Goal: Information Seeking & Learning: Learn about a topic

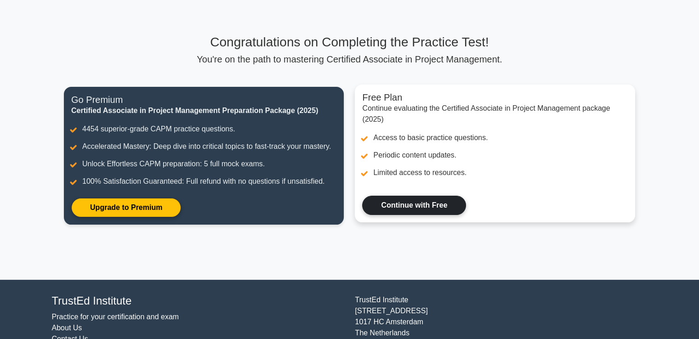
click at [383, 196] on link "Continue with Free" at bounding box center [414, 205] width 104 height 19
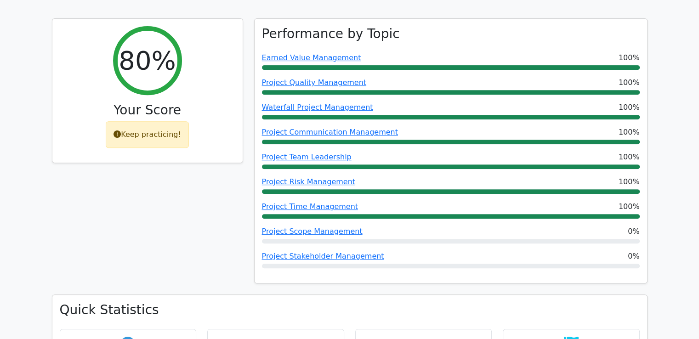
scroll to position [365, 0]
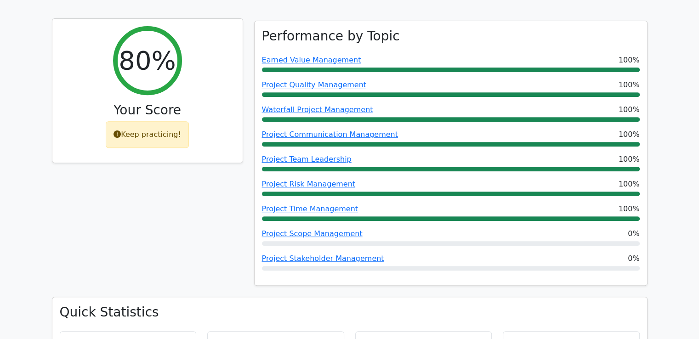
click at [173, 121] on div "Keep practicing!" at bounding box center [147, 134] width 83 height 27
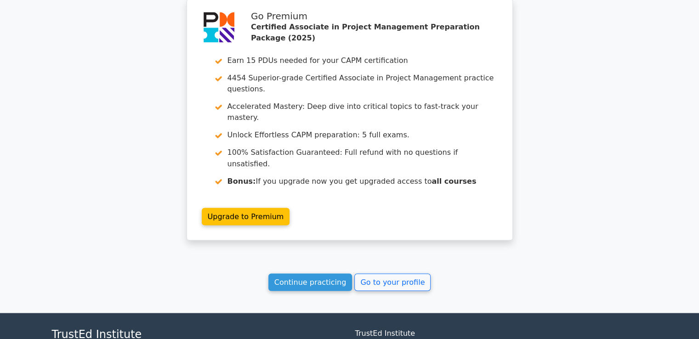
scroll to position [1587, 0]
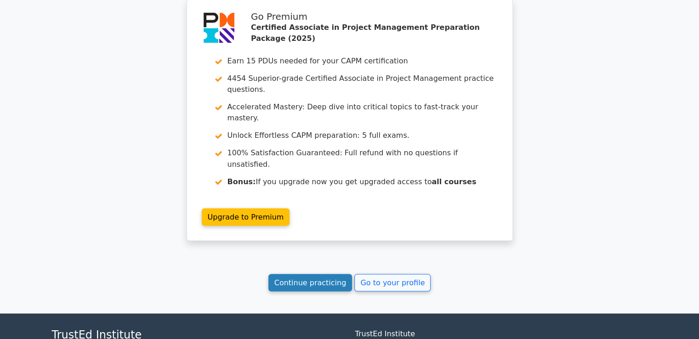
click at [317, 274] on link "Continue practicing" at bounding box center [310, 282] width 84 height 17
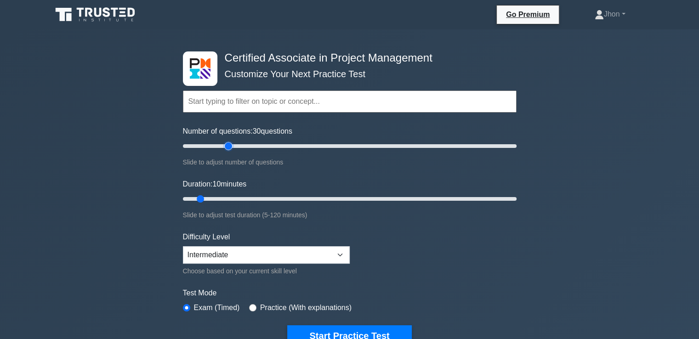
drag, startPoint x: 194, startPoint y: 142, endPoint x: 224, endPoint y: 142, distance: 30.3
click at [224, 142] on input "Number of questions: 30 questions" at bounding box center [349, 146] width 333 height 11
drag, startPoint x: 225, startPoint y: 146, endPoint x: 209, endPoint y: 144, distance: 15.8
type input "20"
click at [209, 144] on input "Number of questions: 20 questions" at bounding box center [349, 146] width 333 height 11
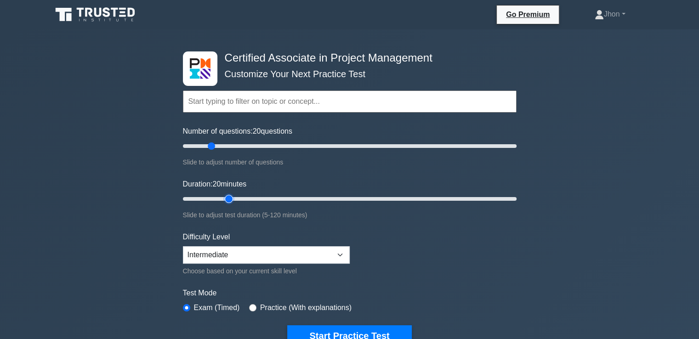
drag, startPoint x: 201, startPoint y: 195, endPoint x: 222, endPoint y: 196, distance: 21.6
type input "20"
click at [222, 196] on input "Duration: 20 minutes" at bounding box center [349, 198] width 333 height 11
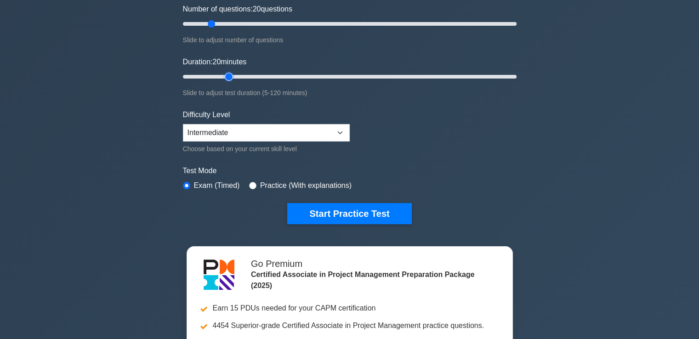
scroll to position [121, 0]
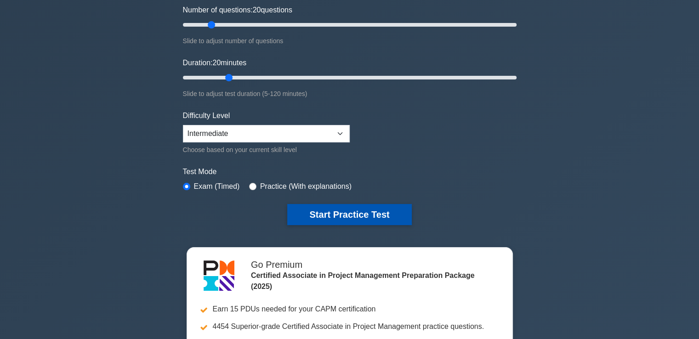
click at [339, 208] on button "Start Practice Test" at bounding box center [349, 214] width 124 height 21
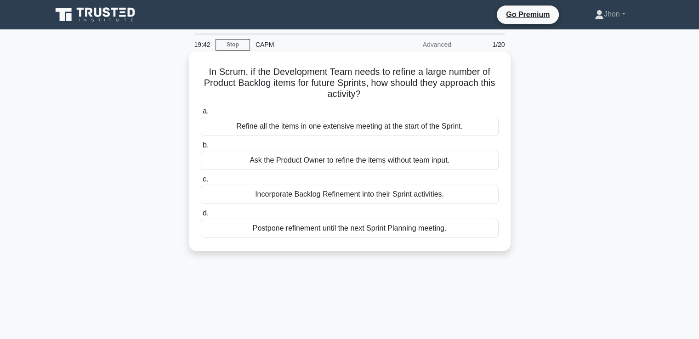
click at [295, 193] on div "Incorporate Backlog Refinement into their Sprint activities." at bounding box center [350, 194] width 298 height 19
click at [201, 182] on input "c. Incorporate Backlog Refinement into their Sprint activities." at bounding box center [201, 179] width 0 height 6
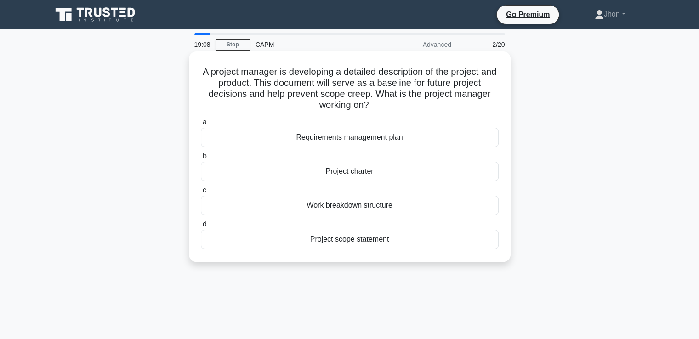
click at [350, 173] on div "Project charter" at bounding box center [350, 171] width 298 height 19
click at [201, 159] on input "b. Project charter" at bounding box center [201, 156] width 0 height 6
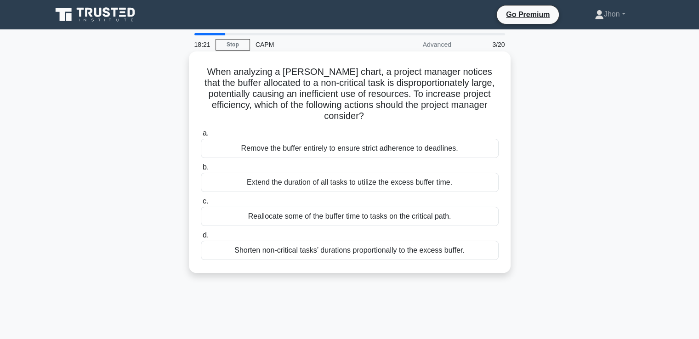
click at [329, 215] on div "Reallocate some of the buffer time to tasks on the critical path." at bounding box center [350, 216] width 298 height 19
click at [201, 204] on input "c. Reallocate some of the buffer time to tasks on the critical path." at bounding box center [201, 201] width 0 height 6
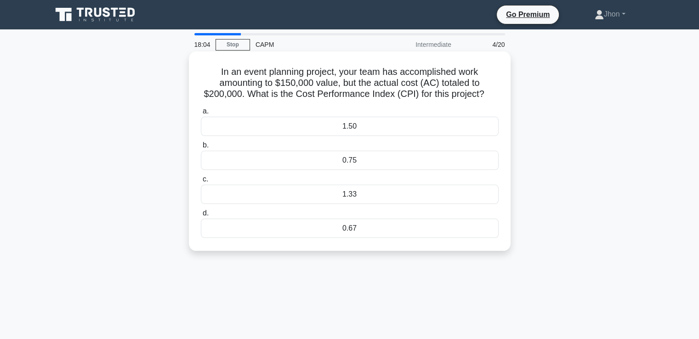
click at [323, 126] on div "1.50" at bounding box center [350, 126] width 298 height 19
click at [201, 114] on input "a. 1.50" at bounding box center [201, 111] width 0 height 6
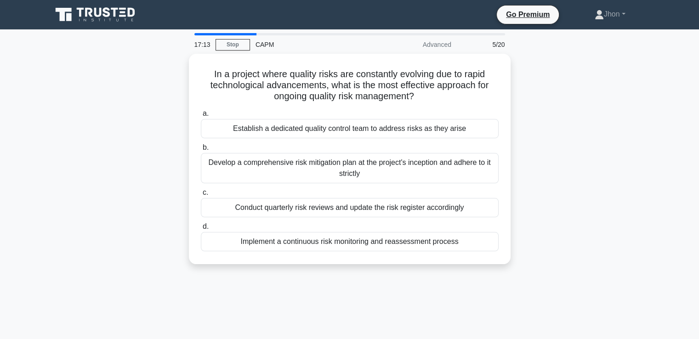
drag, startPoint x: 513, startPoint y: 151, endPoint x: 514, endPoint y: 180, distance: 28.5
click at [514, 180] on div "In a project where quality risks are constantly evolving due to rapid technolog…" at bounding box center [349, 164] width 606 height 221
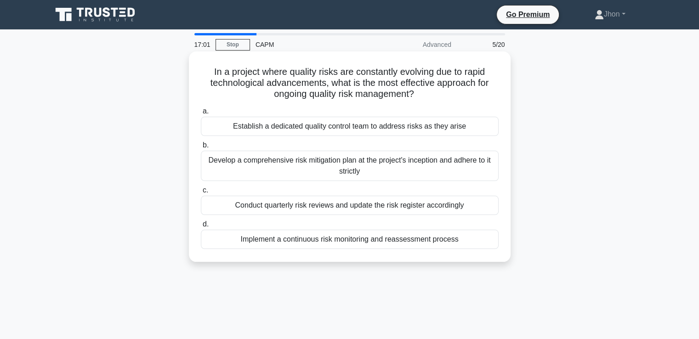
click at [393, 241] on div "Implement a continuous risk monitoring and reassessment process" at bounding box center [350, 239] width 298 height 19
click at [201, 227] on input "d. Implement a continuous risk monitoring and reassessment process" at bounding box center [201, 224] width 0 height 6
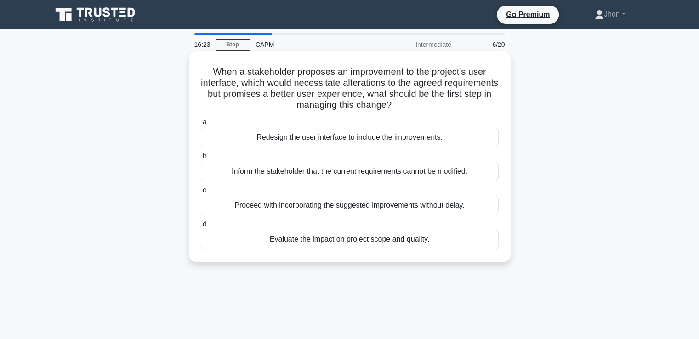
click at [349, 239] on div "Evaluate the impact on project scope and quality." at bounding box center [350, 239] width 298 height 19
click at [201, 227] on input "d. Evaluate the impact on project scope and quality." at bounding box center [201, 224] width 0 height 6
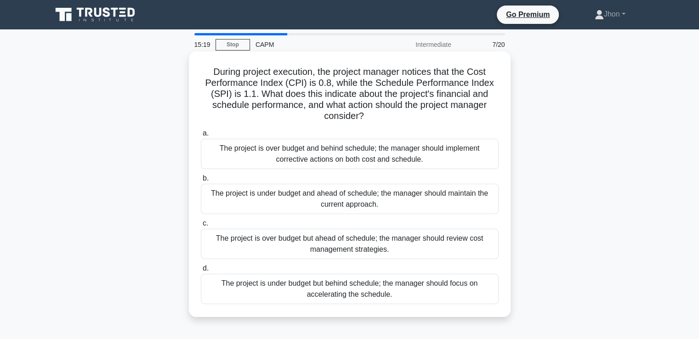
click at [341, 149] on div "The project is over budget and behind schedule; the manager should implement co…" at bounding box center [350, 154] width 298 height 30
click at [201, 136] on input "a. The project is over budget and behind schedule; the manager should implement…" at bounding box center [201, 133] width 0 height 6
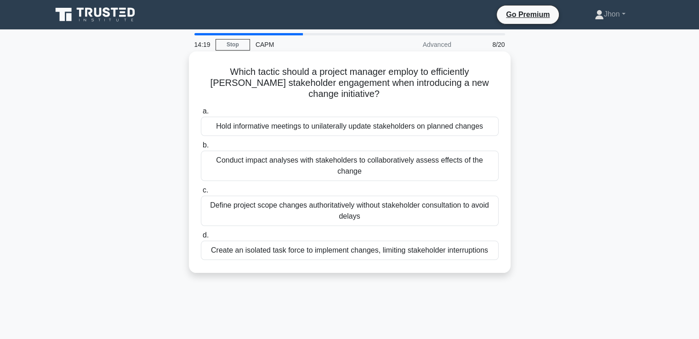
click at [315, 151] on div "Conduct impact analyses with stakeholders to collaboratively assess effects of …" at bounding box center [350, 166] width 298 height 30
click at [201, 148] on input "b. Conduct impact analyses with stakeholders to collaboratively assess effects …" at bounding box center [201, 145] width 0 height 6
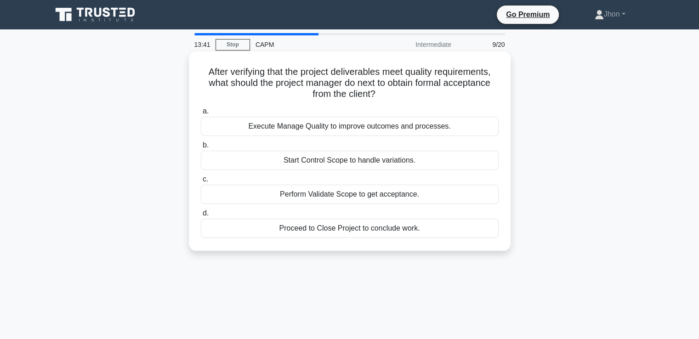
click at [351, 192] on div "Perform Validate Scope to get acceptance." at bounding box center [350, 194] width 298 height 19
click at [201, 182] on input "c. Perform Validate Scope to get acceptance." at bounding box center [201, 179] width 0 height 6
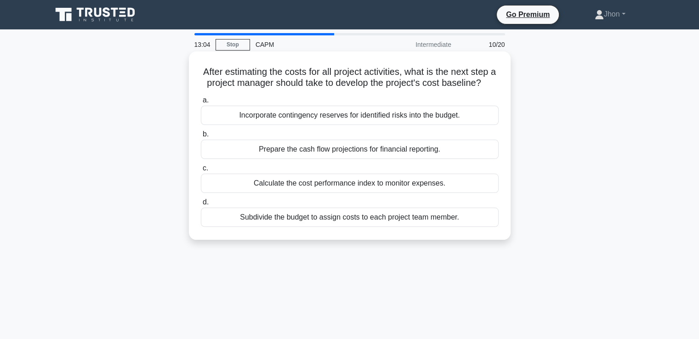
click at [362, 125] on div "Incorporate contingency reserves for identified risks into the budget." at bounding box center [350, 115] width 298 height 19
click at [201, 103] on input "a. Incorporate contingency reserves for identified risks into the budget." at bounding box center [201, 100] width 0 height 6
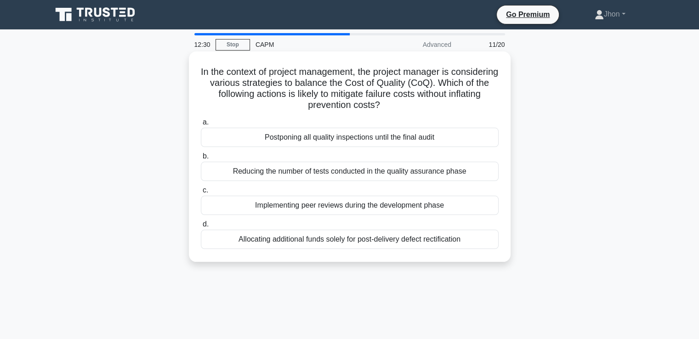
click at [325, 205] on div "Implementing peer reviews during the development phase" at bounding box center [350, 205] width 298 height 19
click at [201, 193] on input "c. Implementing peer reviews during the development phase" at bounding box center [201, 190] width 0 height 6
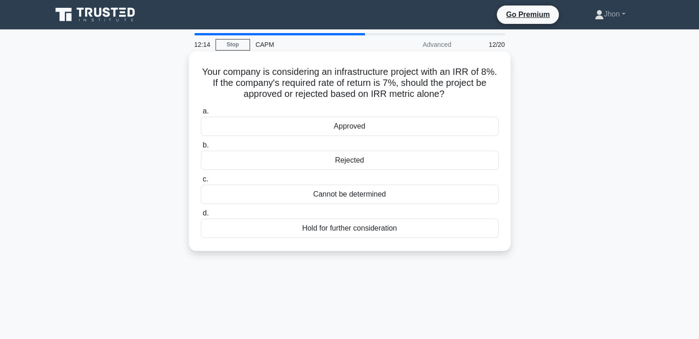
click at [353, 125] on div "Approved" at bounding box center [350, 126] width 298 height 19
click at [201, 114] on input "a. Approved" at bounding box center [201, 111] width 0 height 6
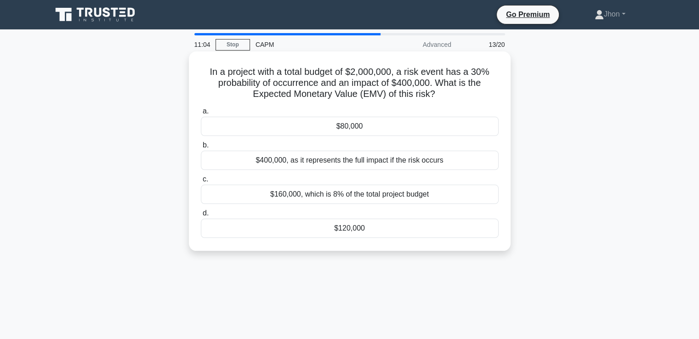
click at [367, 197] on div "$160,000, which is 8% of the total project budget" at bounding box center [350, 194] width 298 height 19
click at [201, 182] on input "c. $160,000, which is 8% of the total project budget" at bounding box center [201, 179] width 0 height 6
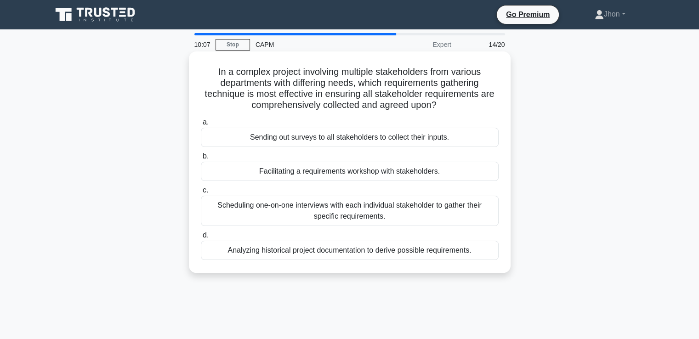
click at [330, 206] on div "Scheduling one-on-one interviews with each individual stakeholder to gather the…" at bounding box center [350, 211] width 298 height 30
click at [201, 193] on input "c. Scheduling one-on-one interviews with each individual stakeholder to gather …" at bounding box center [201, 190] width 0 height 6
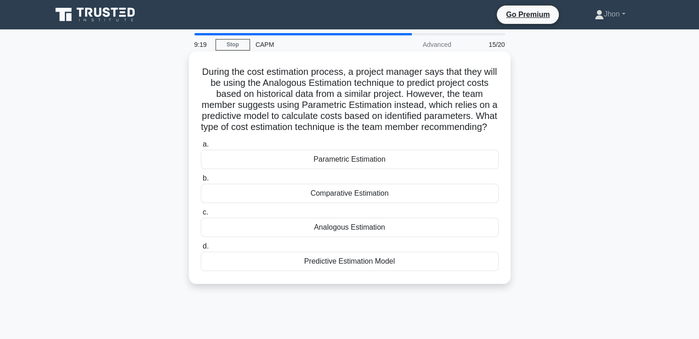
click at [351, 169] on div "Parametric Estimation" at bounding box center [350, 159] width 298 height 19
click at [201, 147] on input "a. Parametric Estimation" at bounding box center [201, 144] width 0 height 6
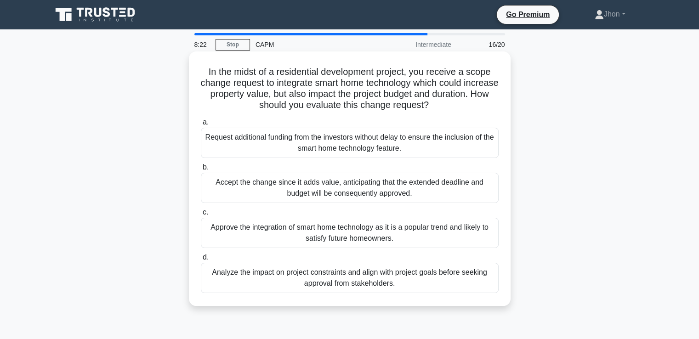
click at [322, 280] on div "Analyze the impact on project constraints and align with project goals before s…" at bounding box center [350, 278] width 298 height 30
click at [201, 260] on input "d. Analyze the impact on project constraints and align with project goals befor…" at bounding box center [201, 257] width 0 height 6
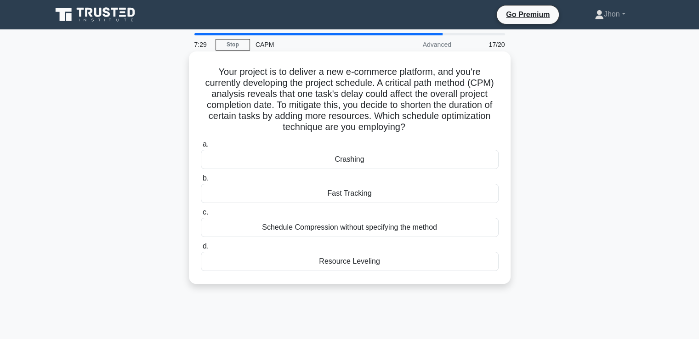
click at [369, 189] on div "Fast Tracking" at bounding box center [350, 193] width 298 height 19
click at [201, 181] on input "b. Fast Tracking" at bounding box center [201, 178] width 0 height 6
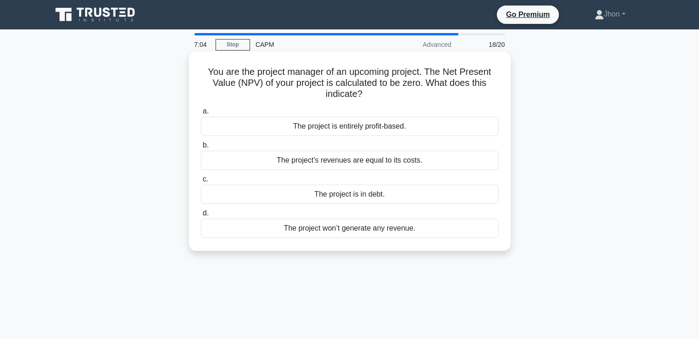
click at [378, 126] on div "The project is entirely profit-based." at bounding box center [350, 126] width 298 height 19
click at [201, 114] on input "a. The project is entirely profit-based." at bounding box center [201, 111] width 0 height 6
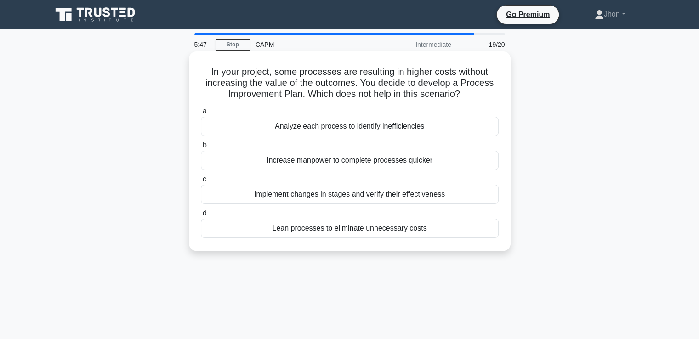
click at [411, 226] on div "Lean processes to eliminate unnecessary costs" at bounding box center [350, 228] width 298 height 19
click at [201, 216] on input "d. Lean processes to eliminate unnecessary costs" at bounding box center [201, 213] width 0 height 6
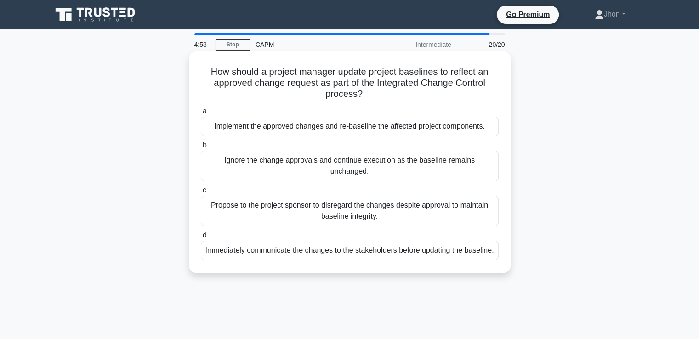
click at [298, 241] on div "Immediately communicate the changes to the stakeholders before updating the bas…" at bounding box center [350, 250] width 298 height 19
click at [201, 237] on input "d. Immediately communicate the changes to the stakeholders before updating the …" at bounding box center [201, 235] width 0 height 6
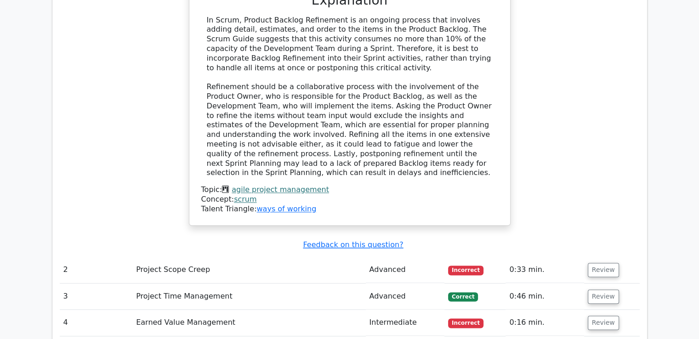
scroll to position [1350, 0]
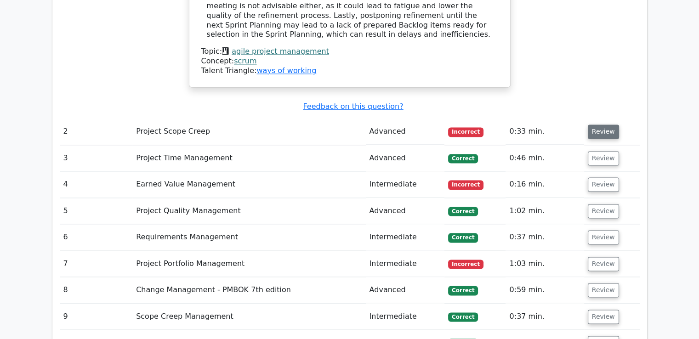
click at [593, 124] on button "Review" at bounding box center [602, 131] width 31 height 14
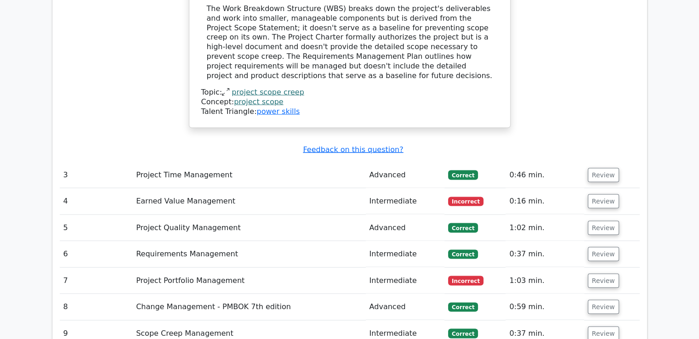
scroll to position [1797, 0]
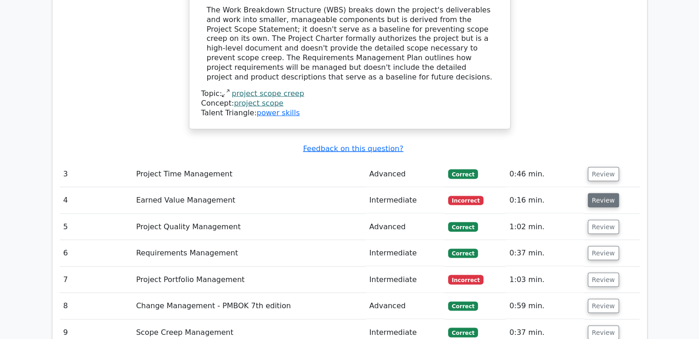
click at [597, 193] on button "Review" at bounding box center [602, 200] width 31 height 14
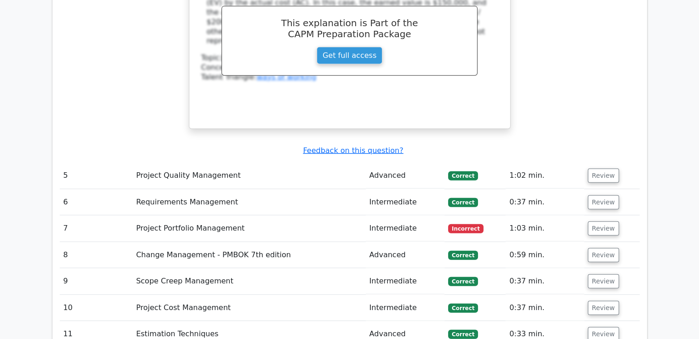
scroll to position [2241, 0]
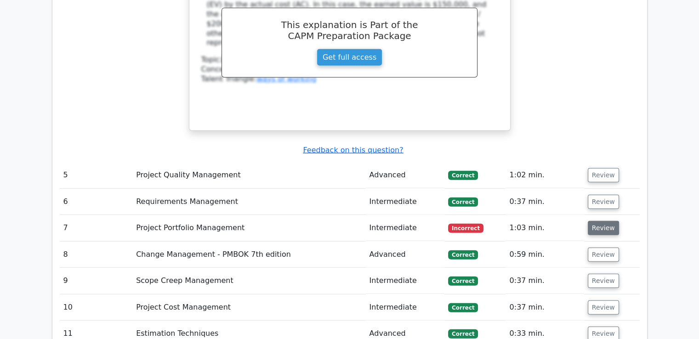
click at [603, 221] on button "Review" at bounding box center [602, 228] width 31 height 14
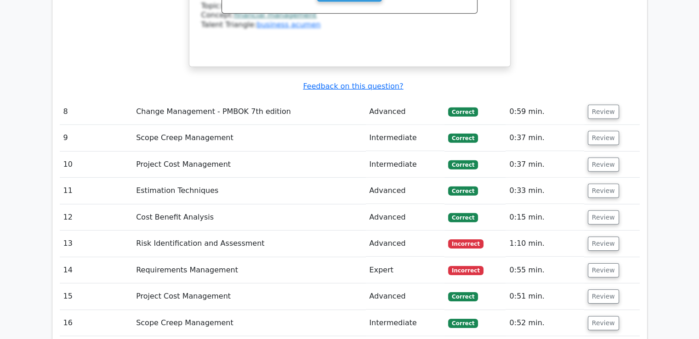
scroll to position [2826, 0]
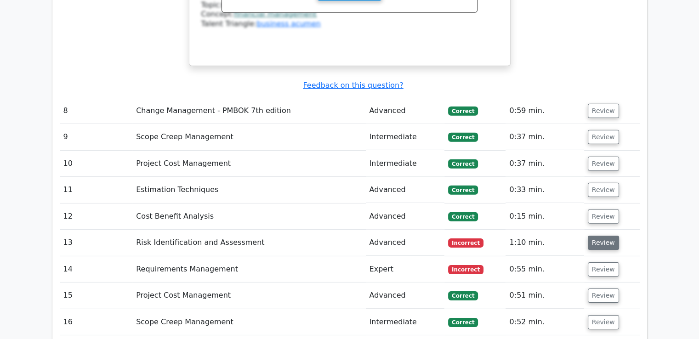
click at [597, 236] on button "Review" at bounding box center [602, 243] width 31 height 14
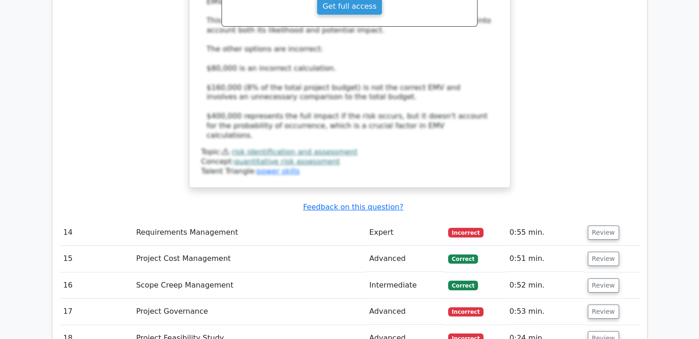
scroll to position [3366, 0]
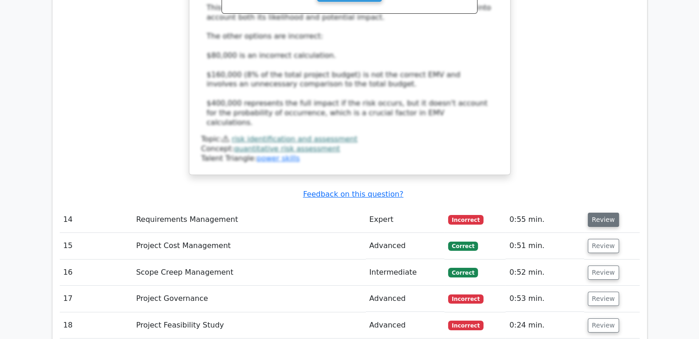
click at [610, 213] on button "Review" at bounding box center [602, 220] width 31 height 14
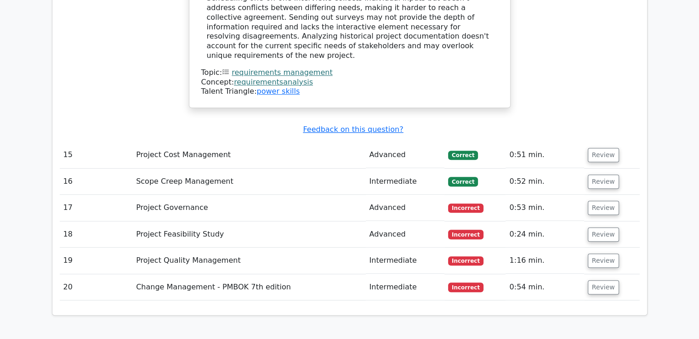
scroll to position [3911, 0]
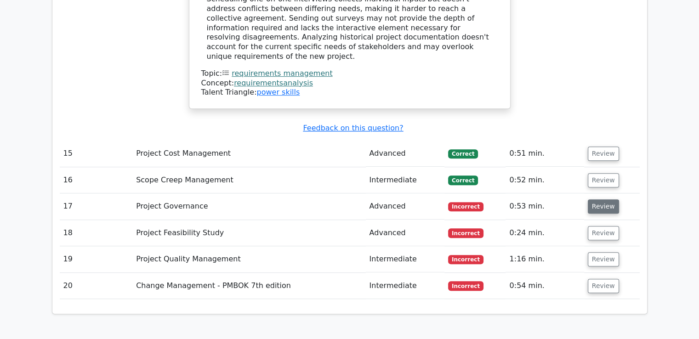
click at [599, 199] on button "Review" at bounding box center [602, 206] width 31 height 14
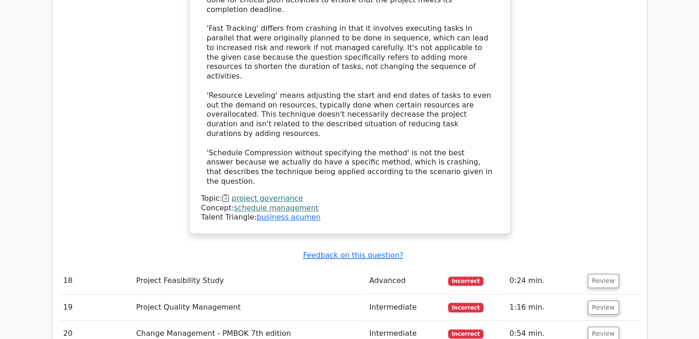
scroll to position [4416, 0]
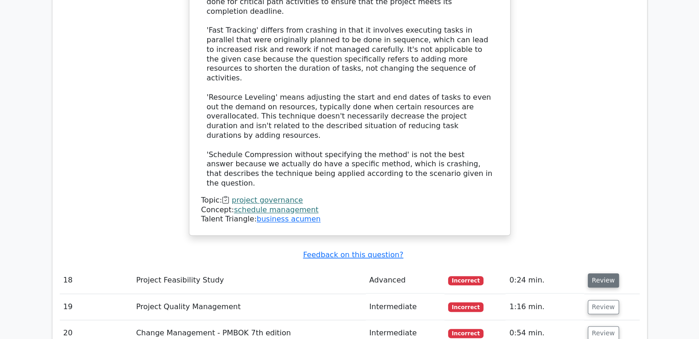
click at [604, 273] on button "Review" at bounding box center [602, 280] width 31 height 14
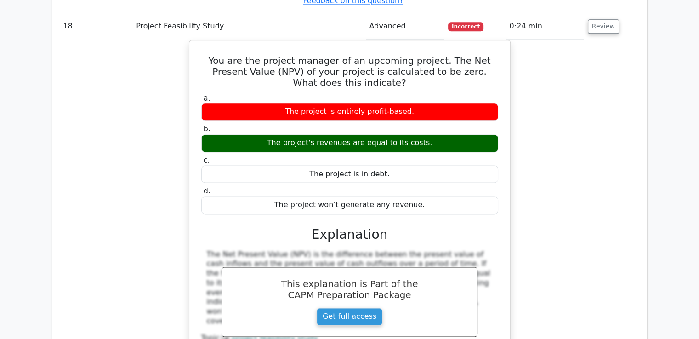
scroll to position [4819, 0]
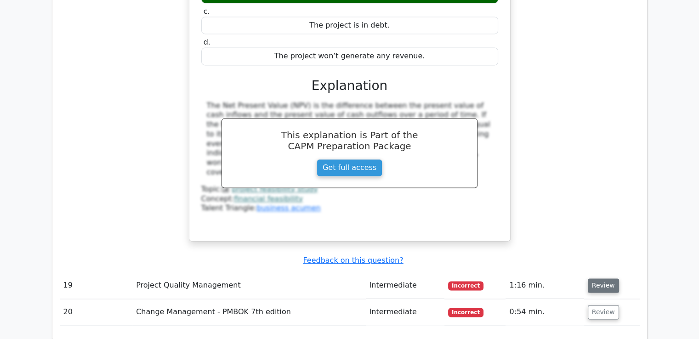
click at [607, 278] on button "Review" at bounding box center [602, 285] width 31 height 14
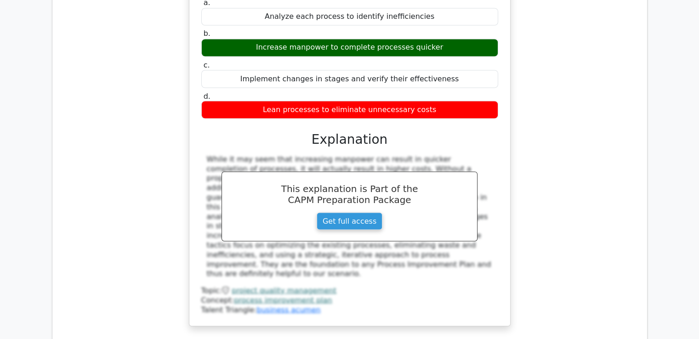
scroll to position [5193, 0]
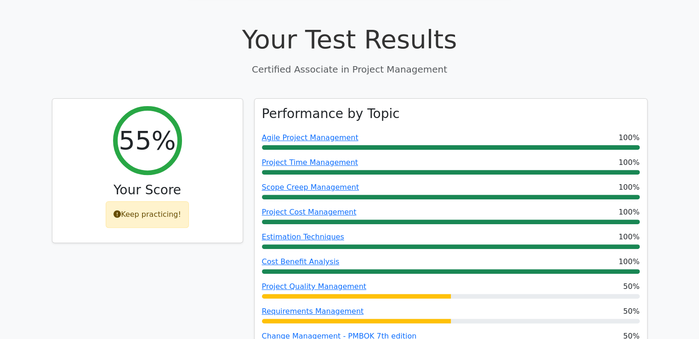
scroll to position [0, 0]
